Goal: Find specific page/section: Find specific page/section

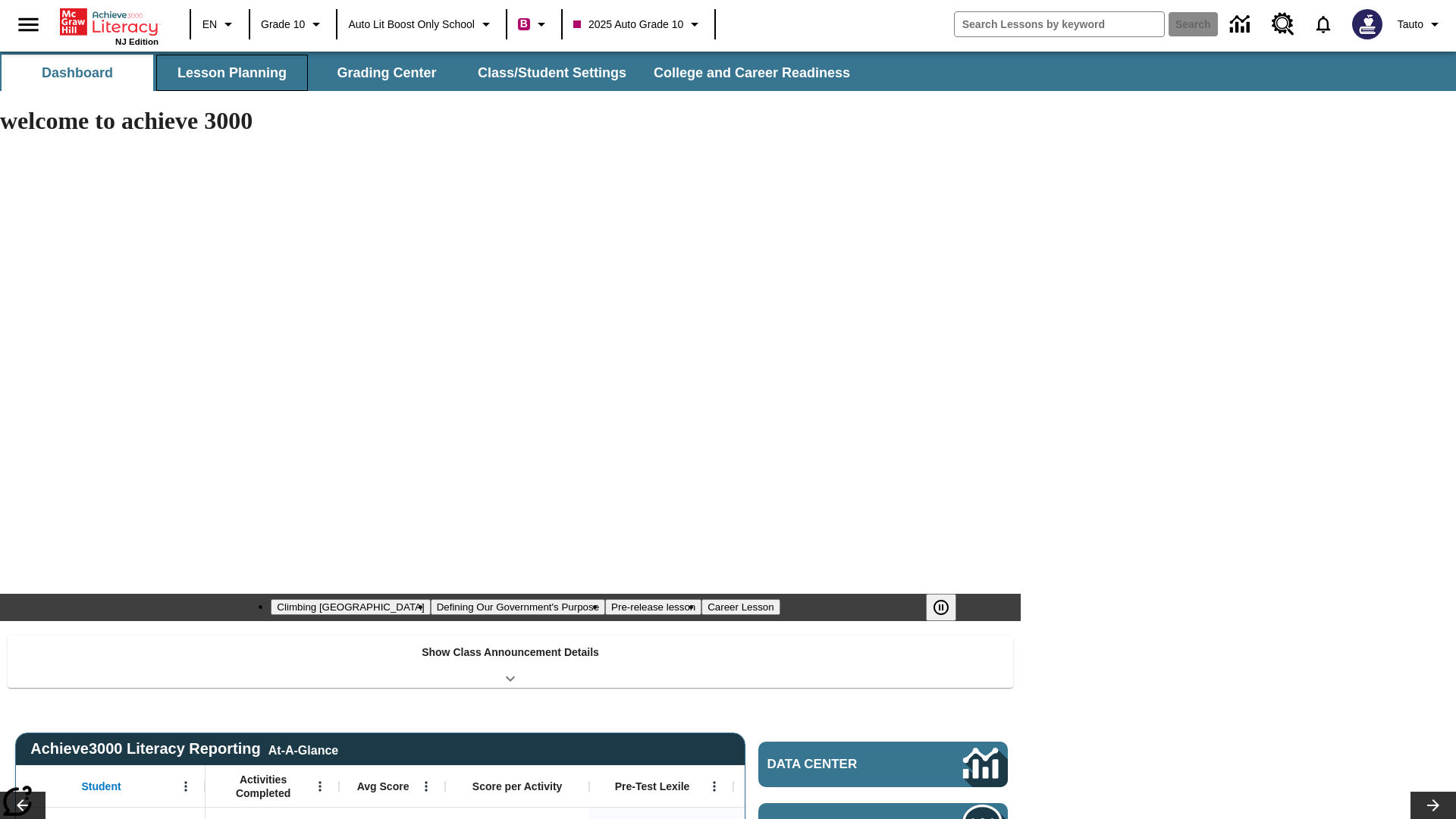
click at [232, 73] on button "Lesson Planning" at bounding box center [231, 72] width 151 height 36
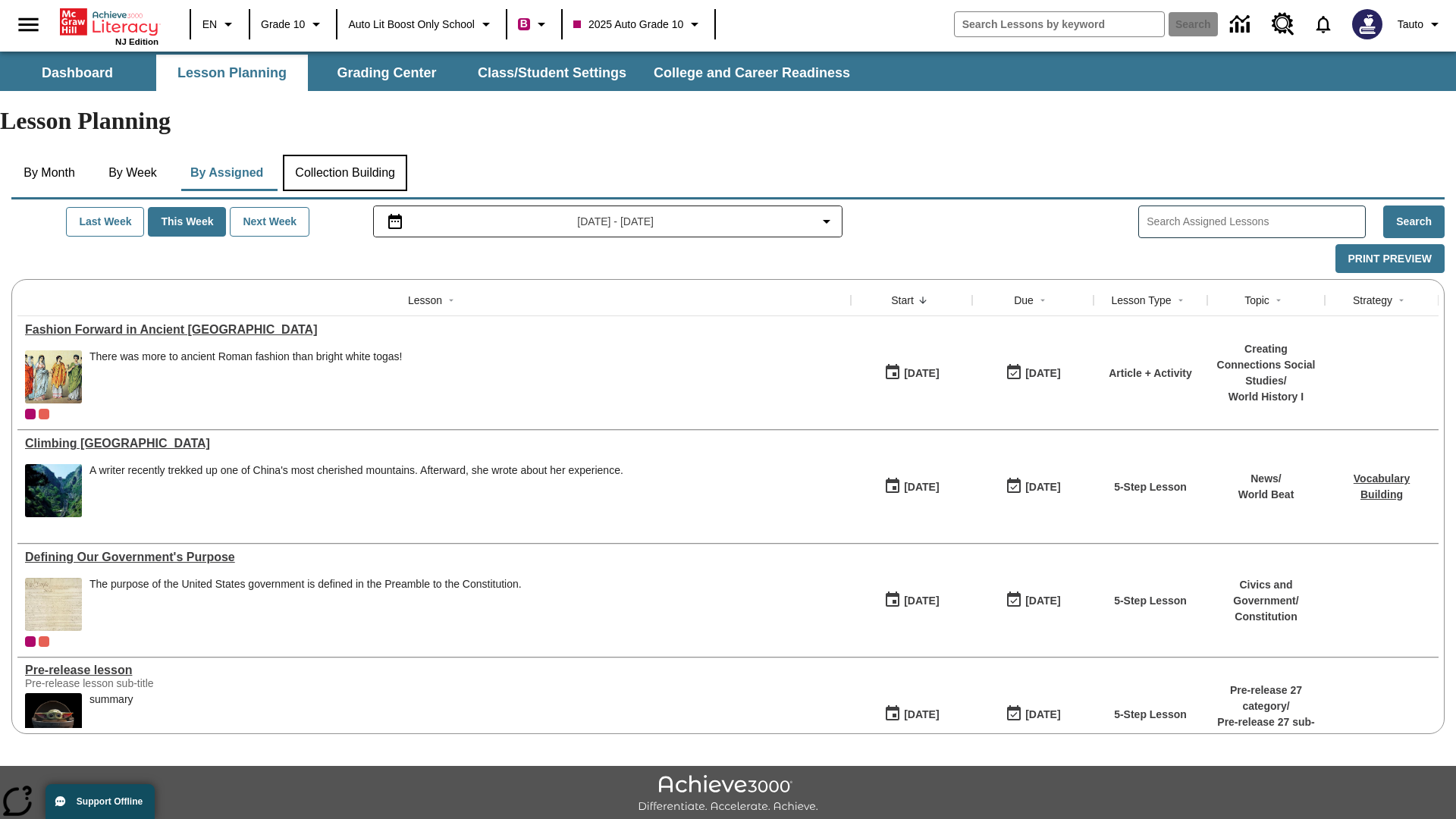
click at [350, 155] on button "Collection Building" at bounding box center [345, 172] width 124 height 36
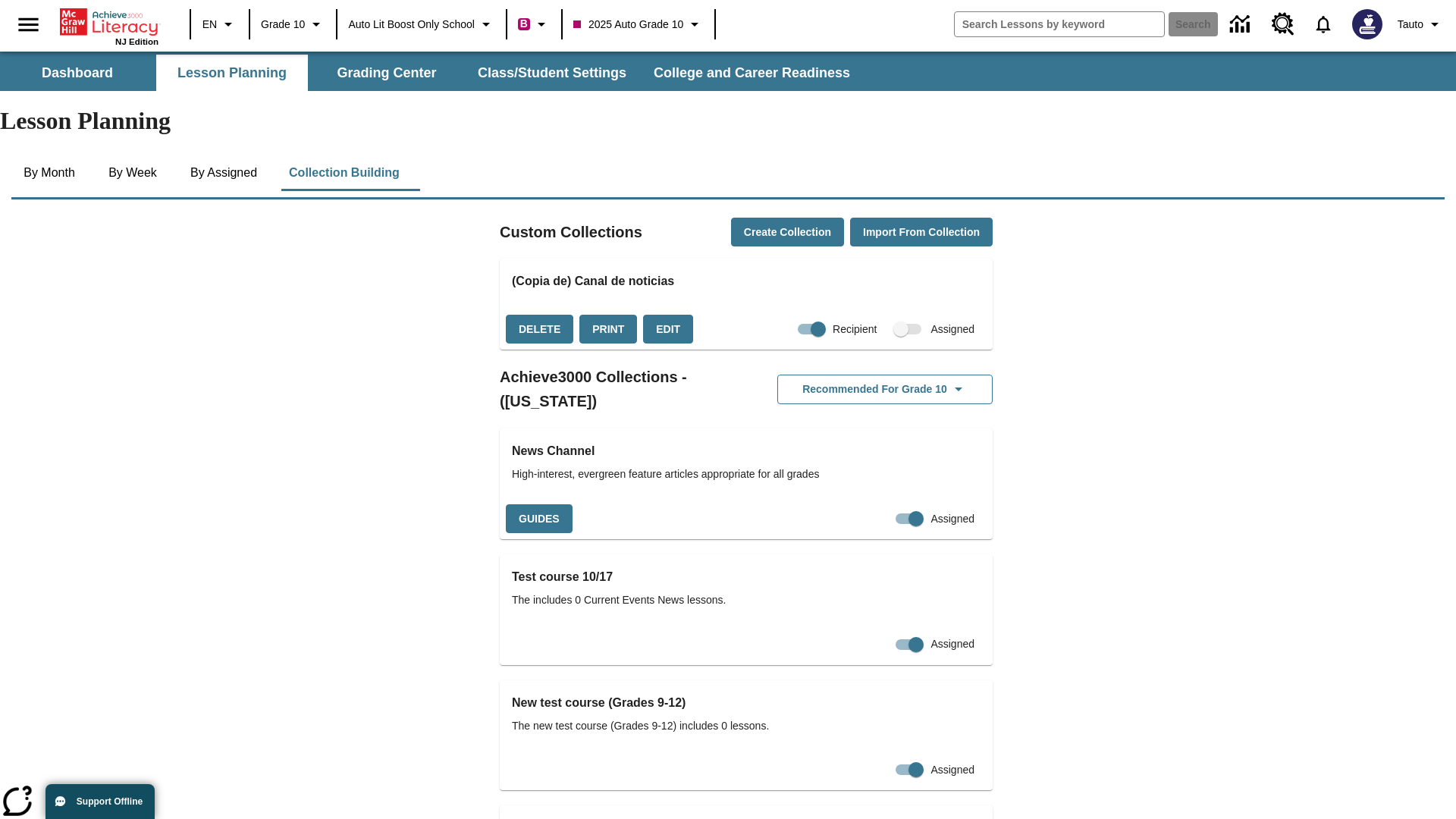
checkbox input "true"
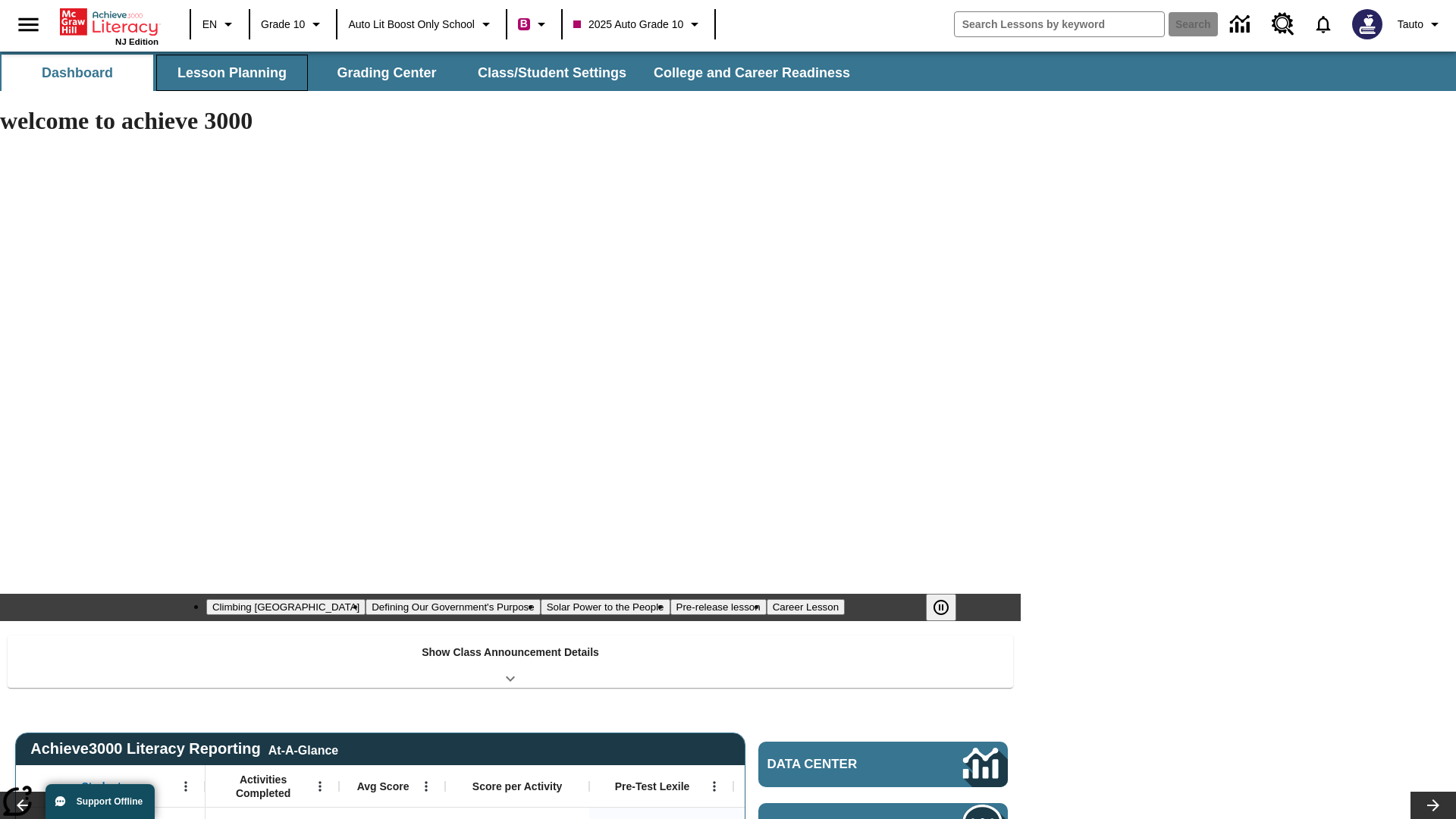
click at [232, 73] on button "Lesson Planning" at bounding box center [231, 72] width 151 height 36
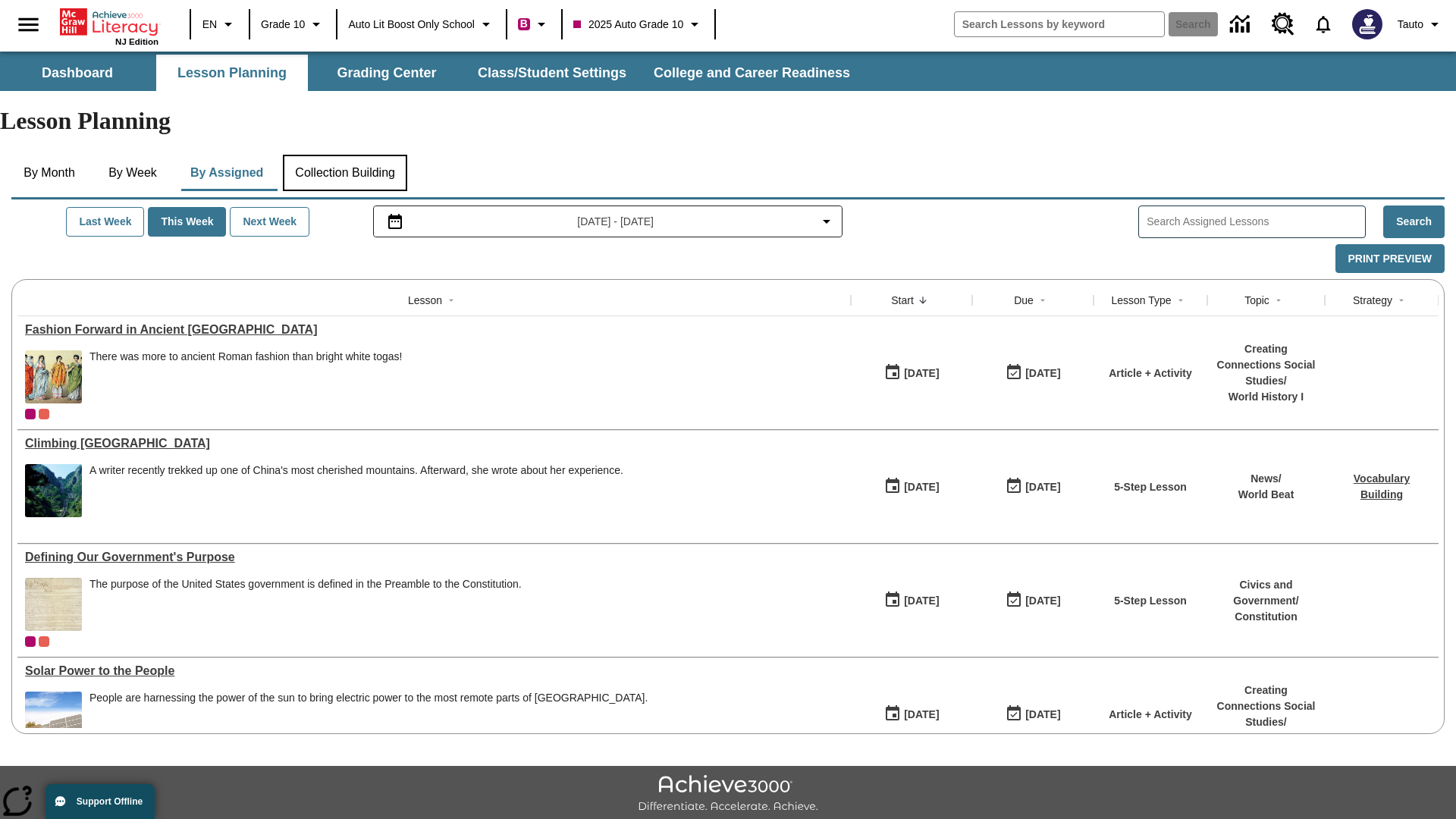
click at [350, 155] on button "Collection Building" at bounding box center [345, 172] width 124 height 36
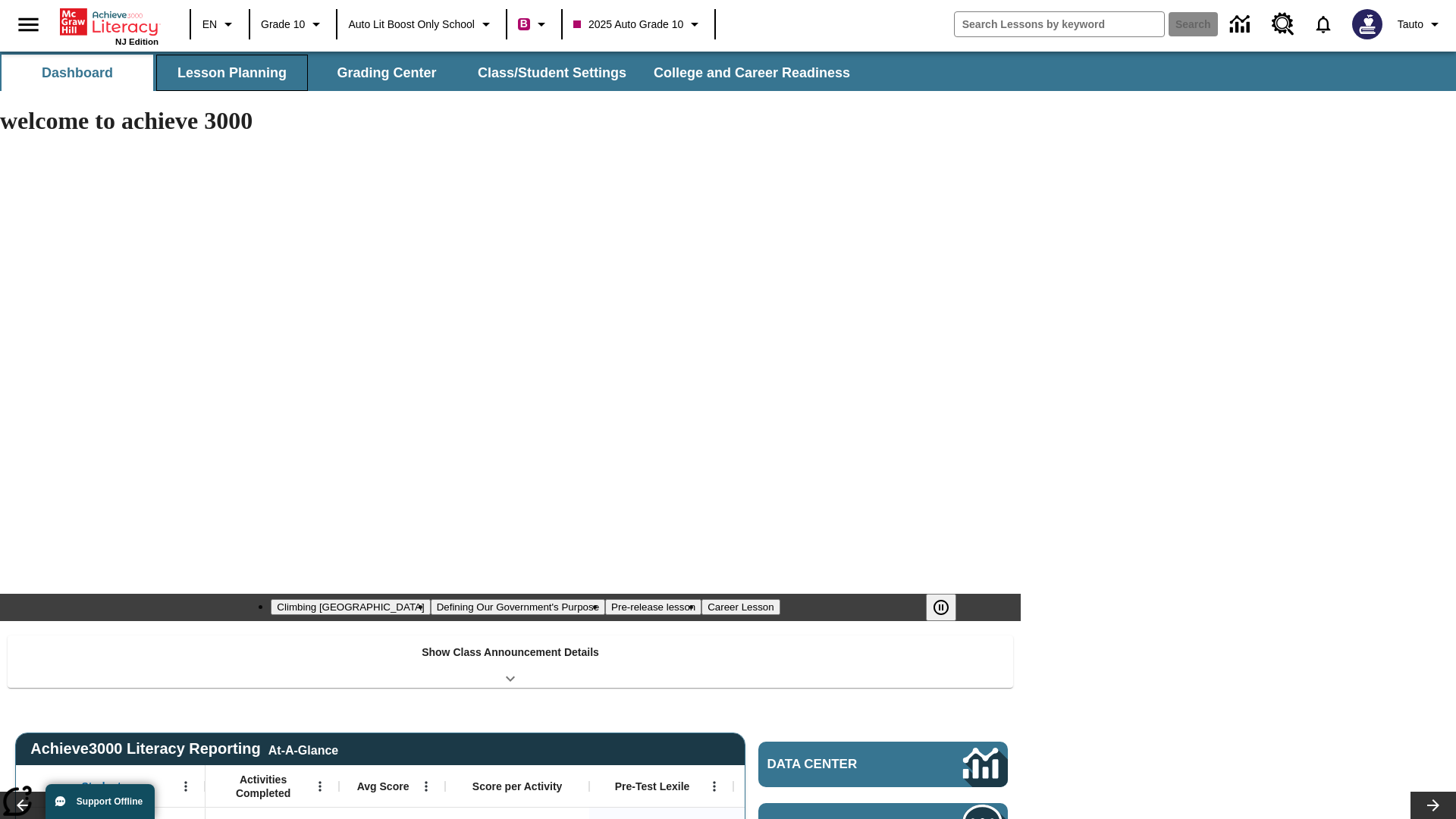
click at [232, 73] on button "Lesson Planning" at bounding box center [231, 72] width 151 height 36
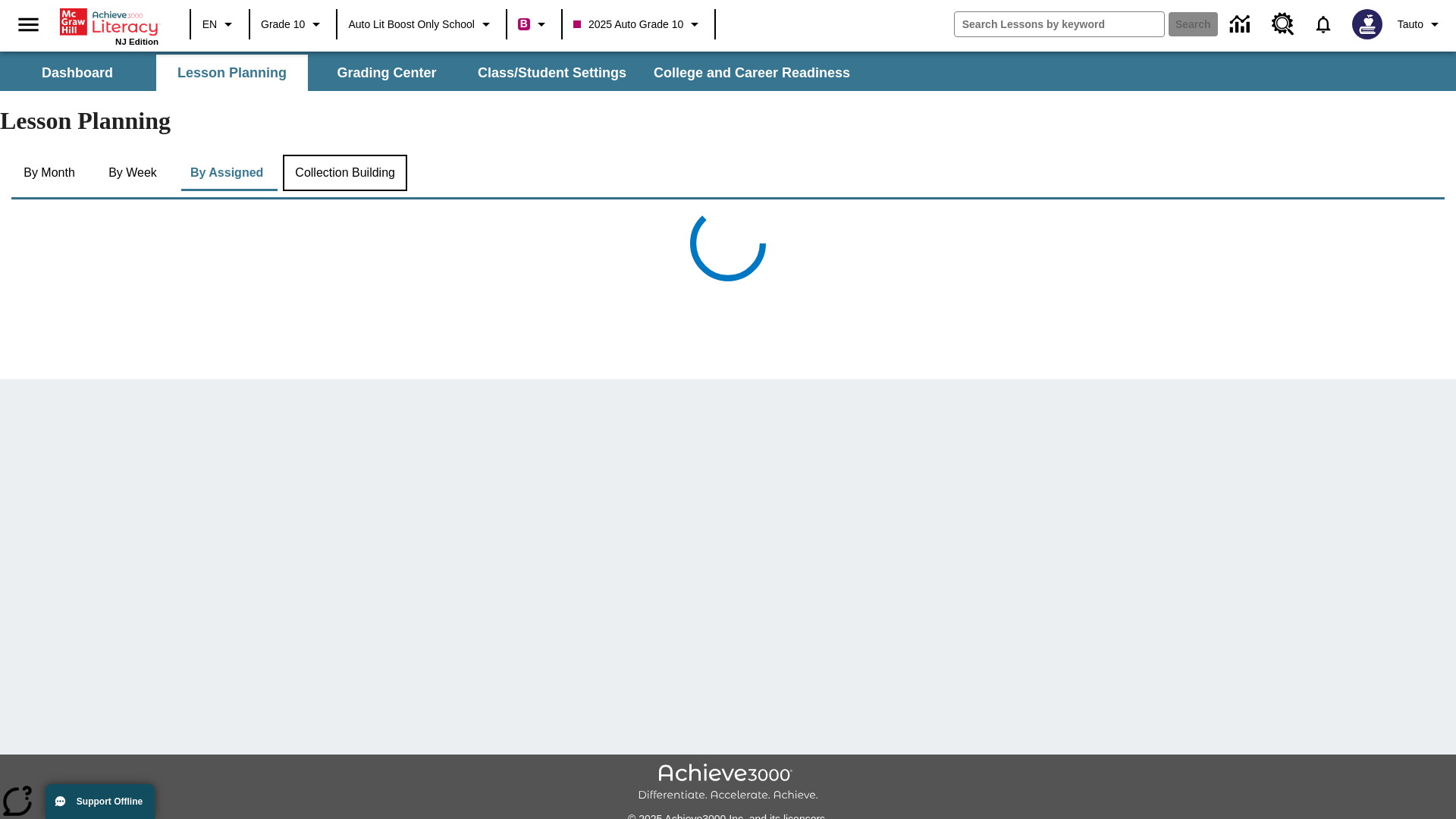
click at [350, 155] on button "Collection Building" at bounding box center [345, 172] width 124 height 36
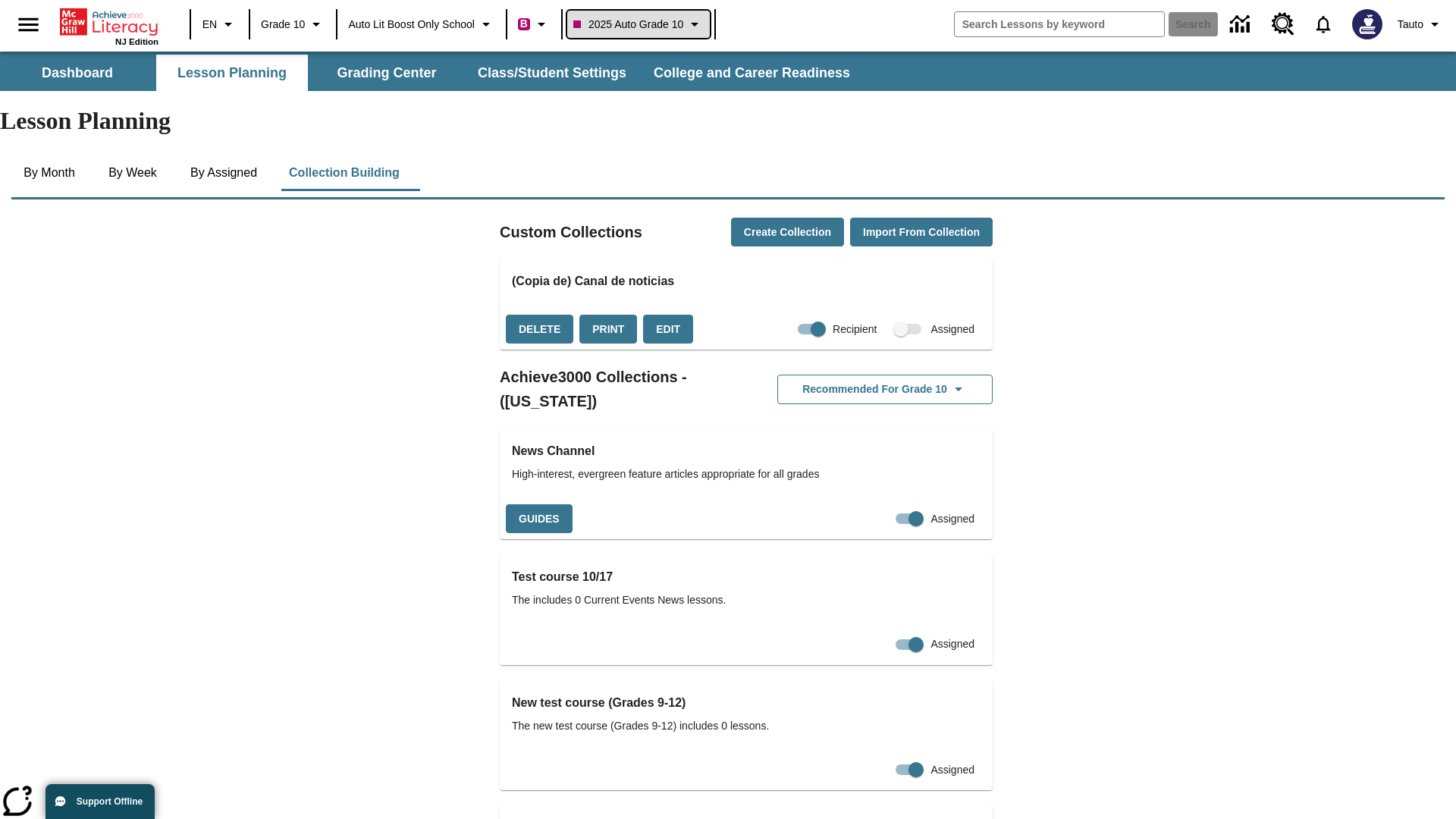
click at [649, 24] on span "2025 Auto Grade 10" at bounding box center [628, 24] width 110 height 16
